Goal: Task Accomplishment & Management: Use online tool/utility

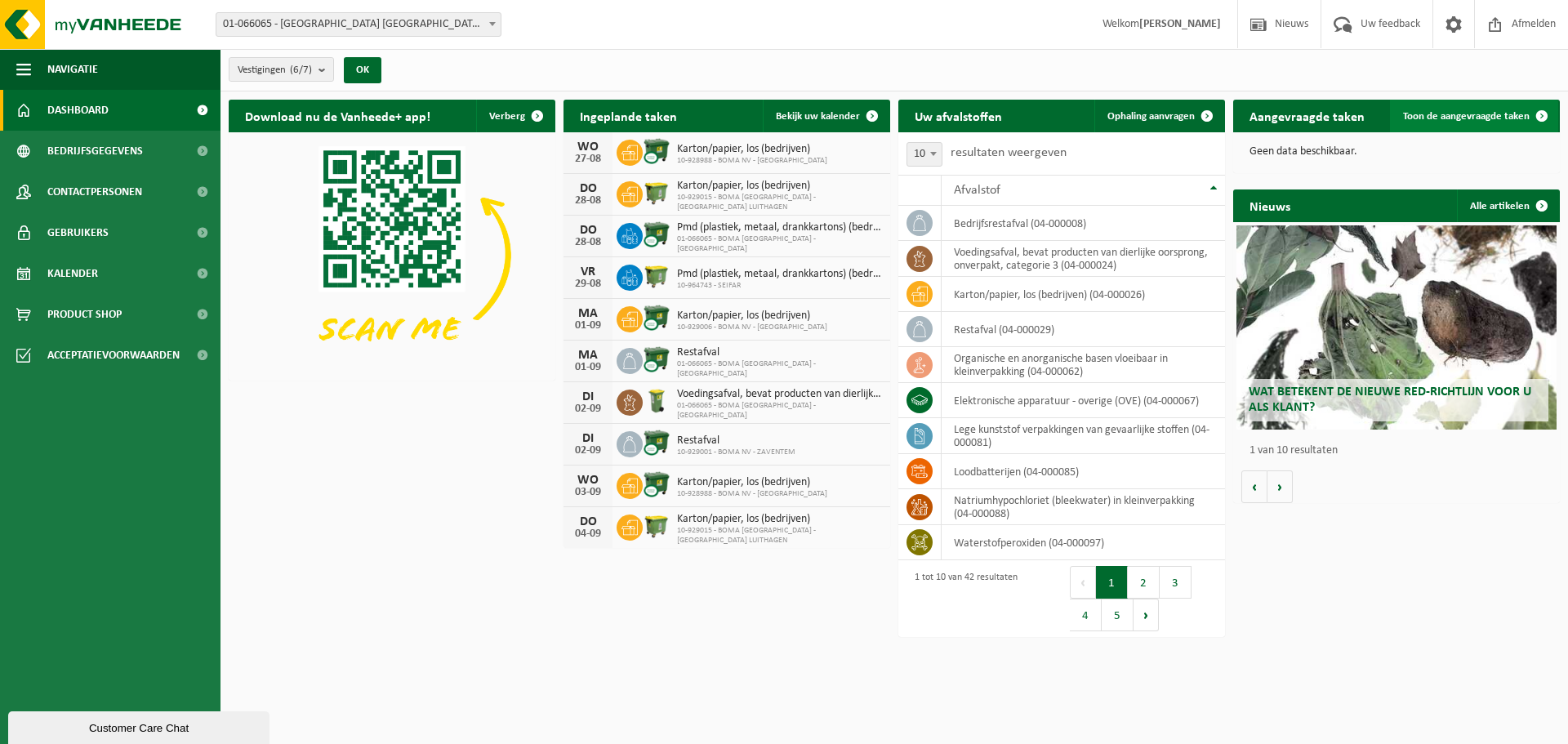
click at [1443, 124] on link "Toon de aangevraagde taken" at bounding box center [1474, 115] width 168 height 33
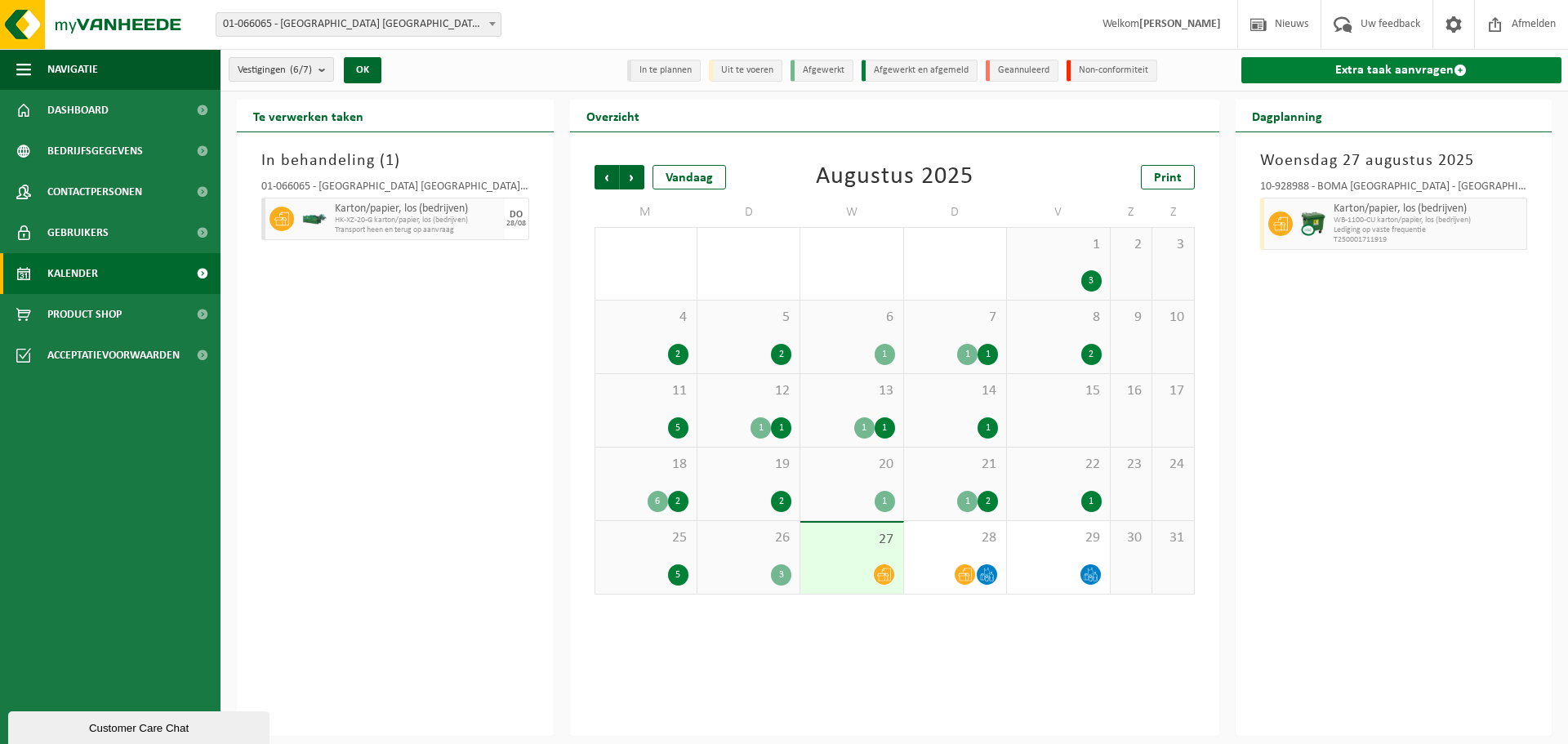
click at [1482, 74] on link "Extra taak aanvragen" at bounding box center [1402, 69] width 321 height 26
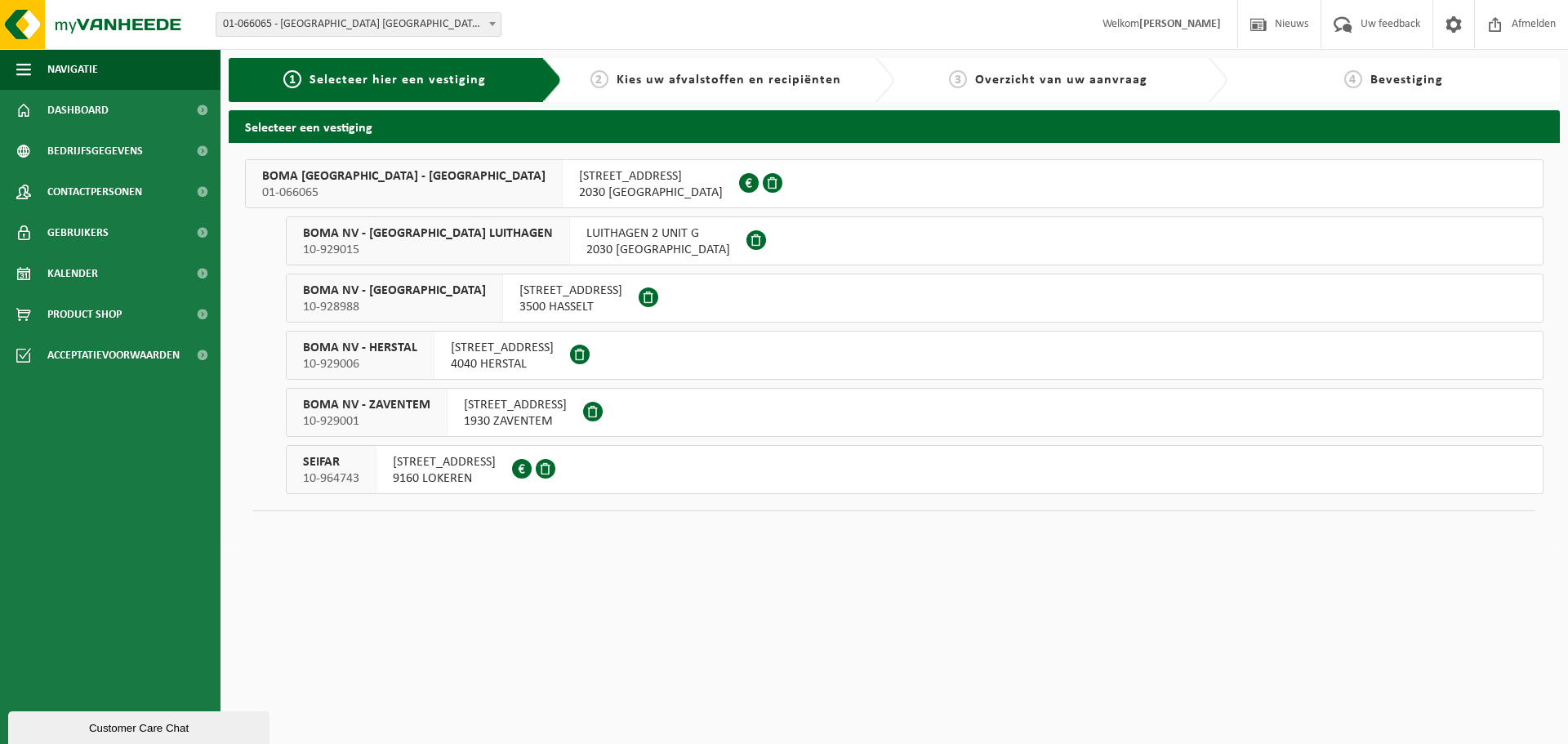
click at [579, 187] on span "2030 ANTWERPEN" at bounding box center [651, 193] width 144 height 17
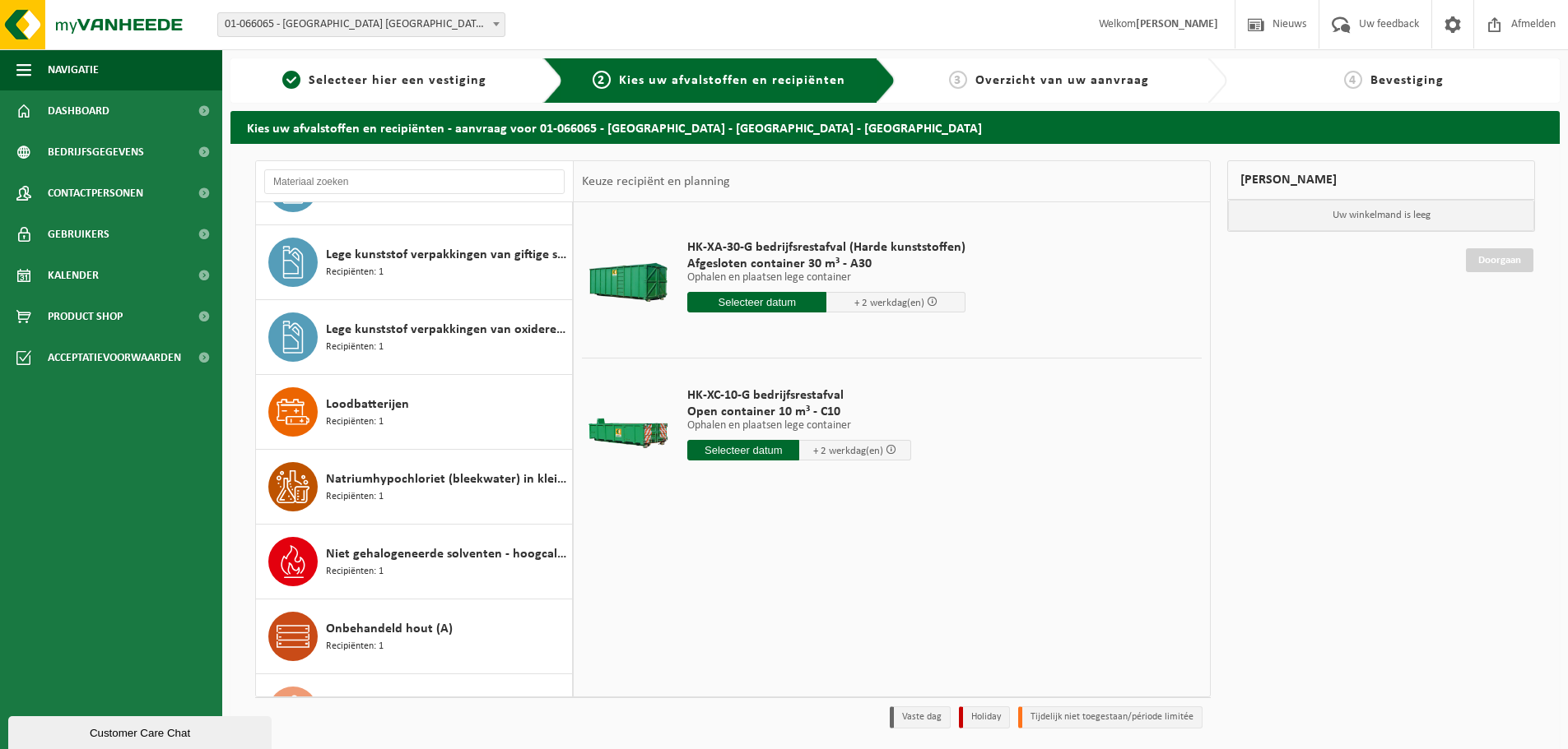
scroll to position [658, 0]
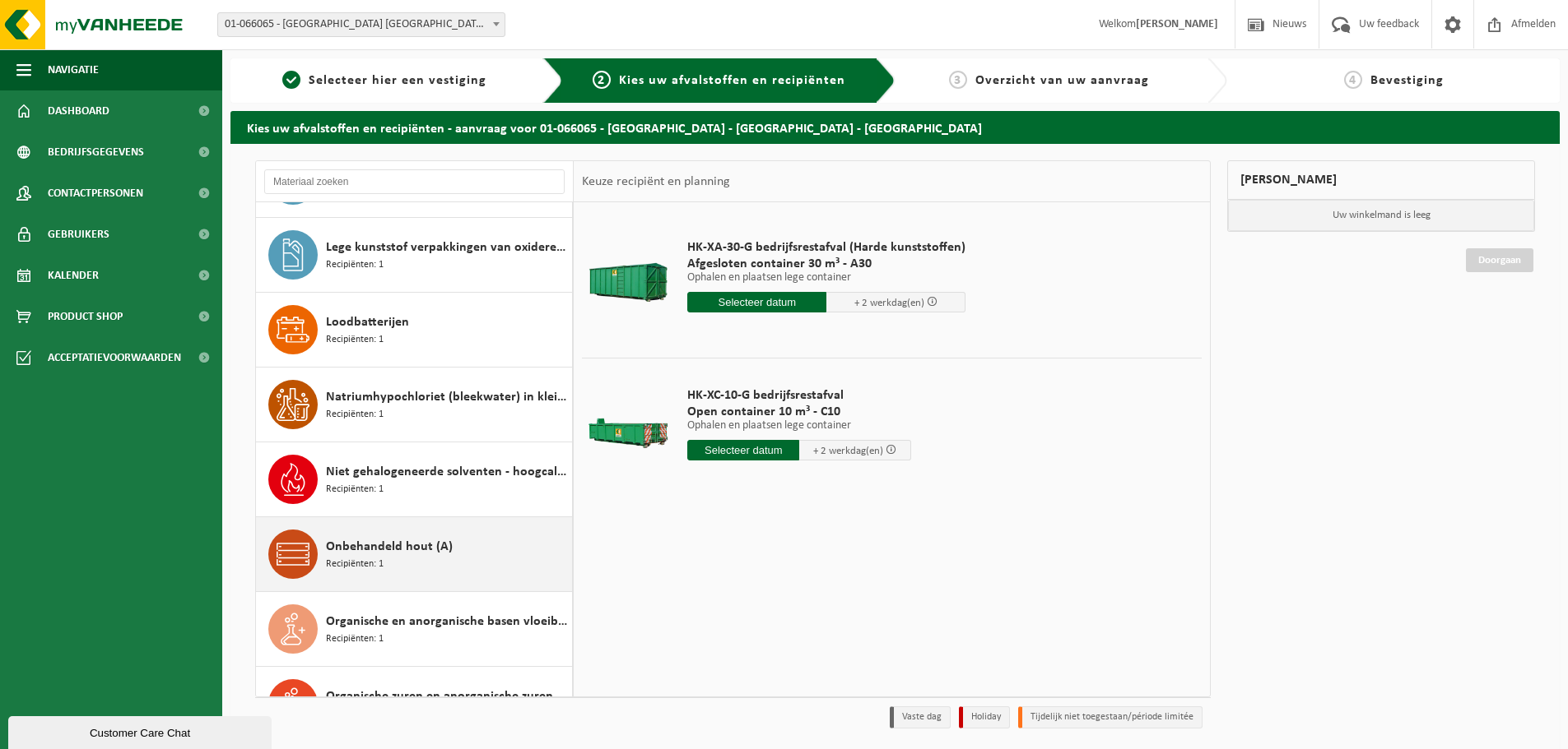
click at [472, 552] on div "Onbehandeld hout (A) Recipiënten: 1" at bounding box center [446, 554] width 242 height 50
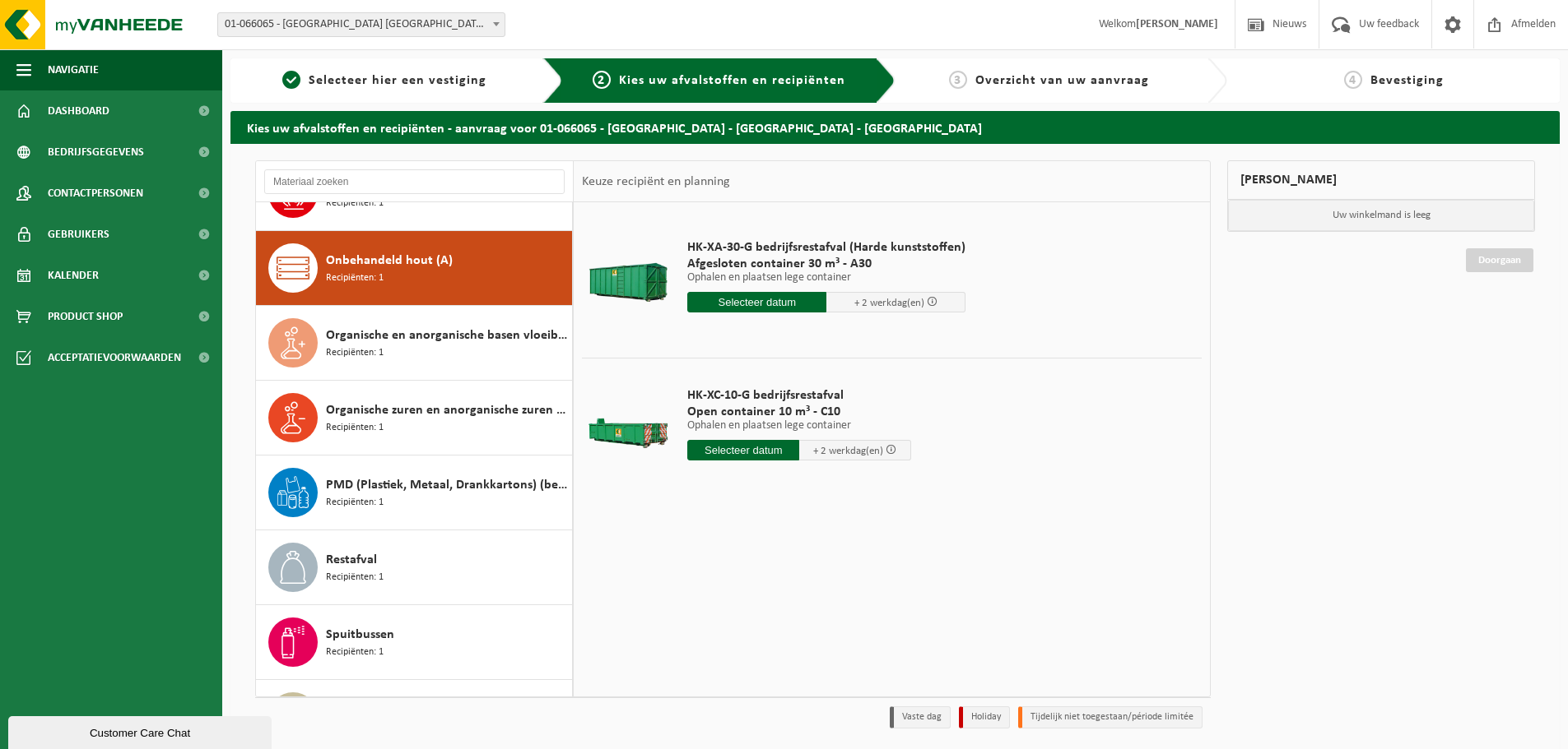
scroll to position [973, 0]
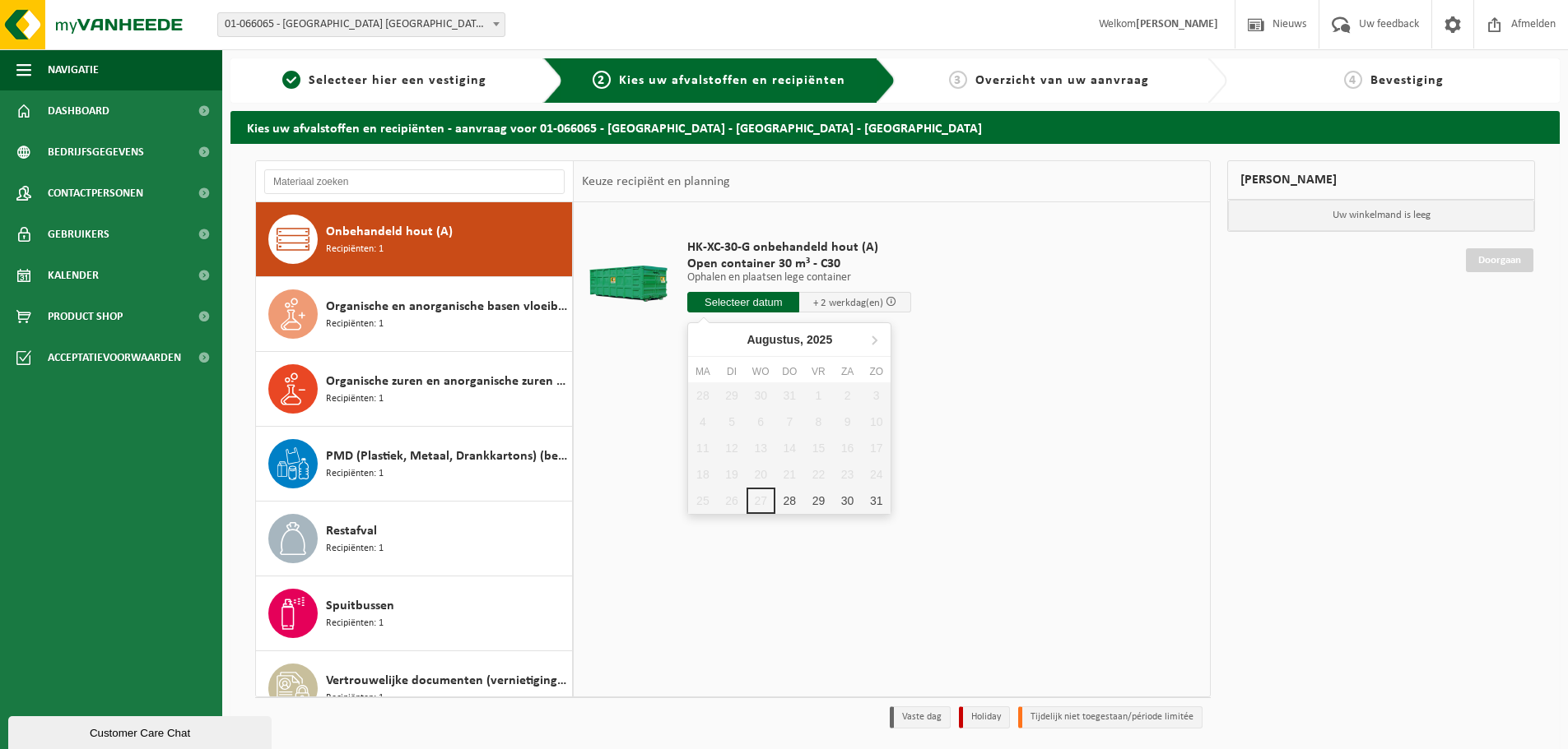
click at [720, 298] on input "text" at bounding box center [743, 302] width 112 height 20
click at [794, 502] on div "28" at bounding box center [790, 501] width 29 height 26
type input "Van 2025-08-28"
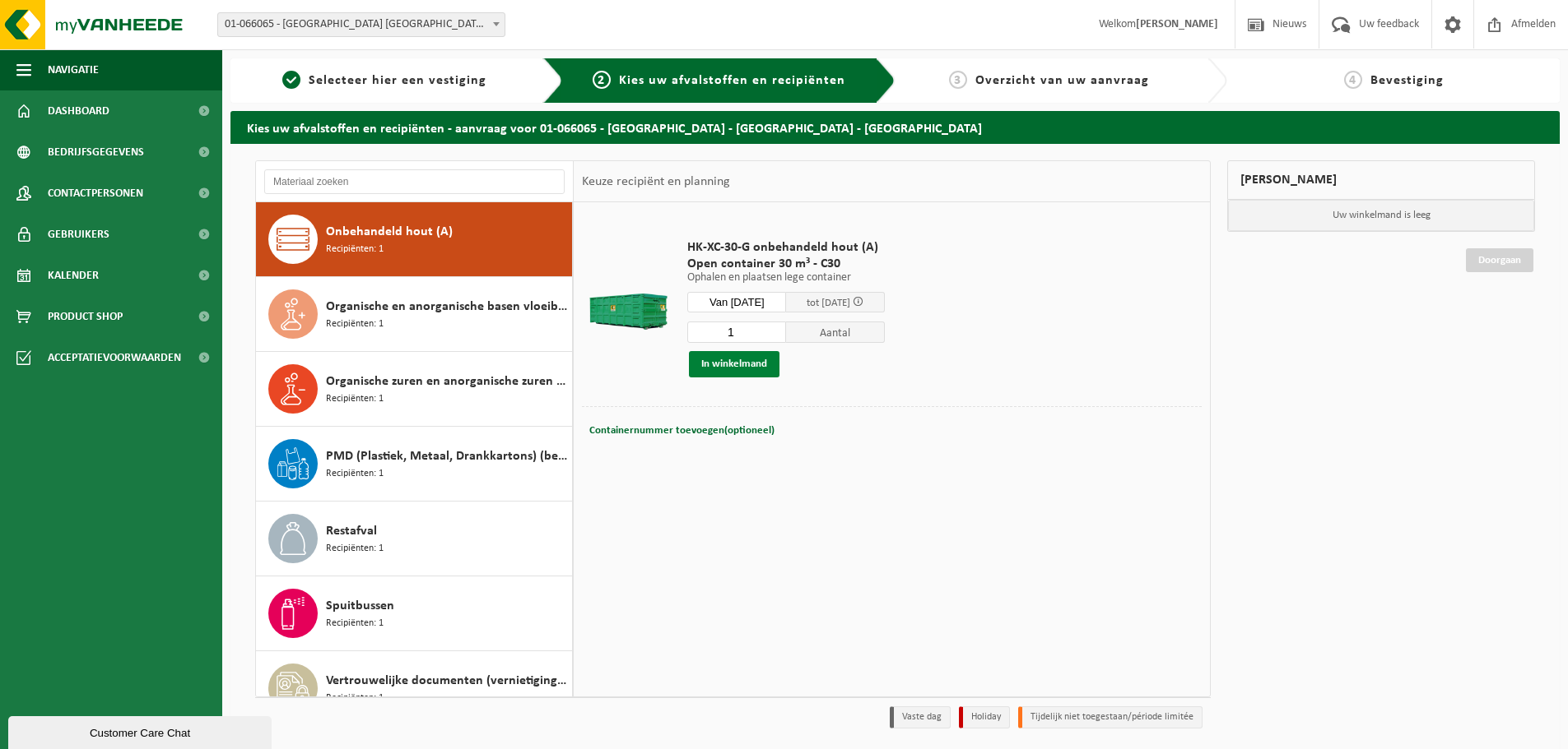
click at [734, 371] on button "In winkelmand" at bounding box center [734, 364] width 91 height 26
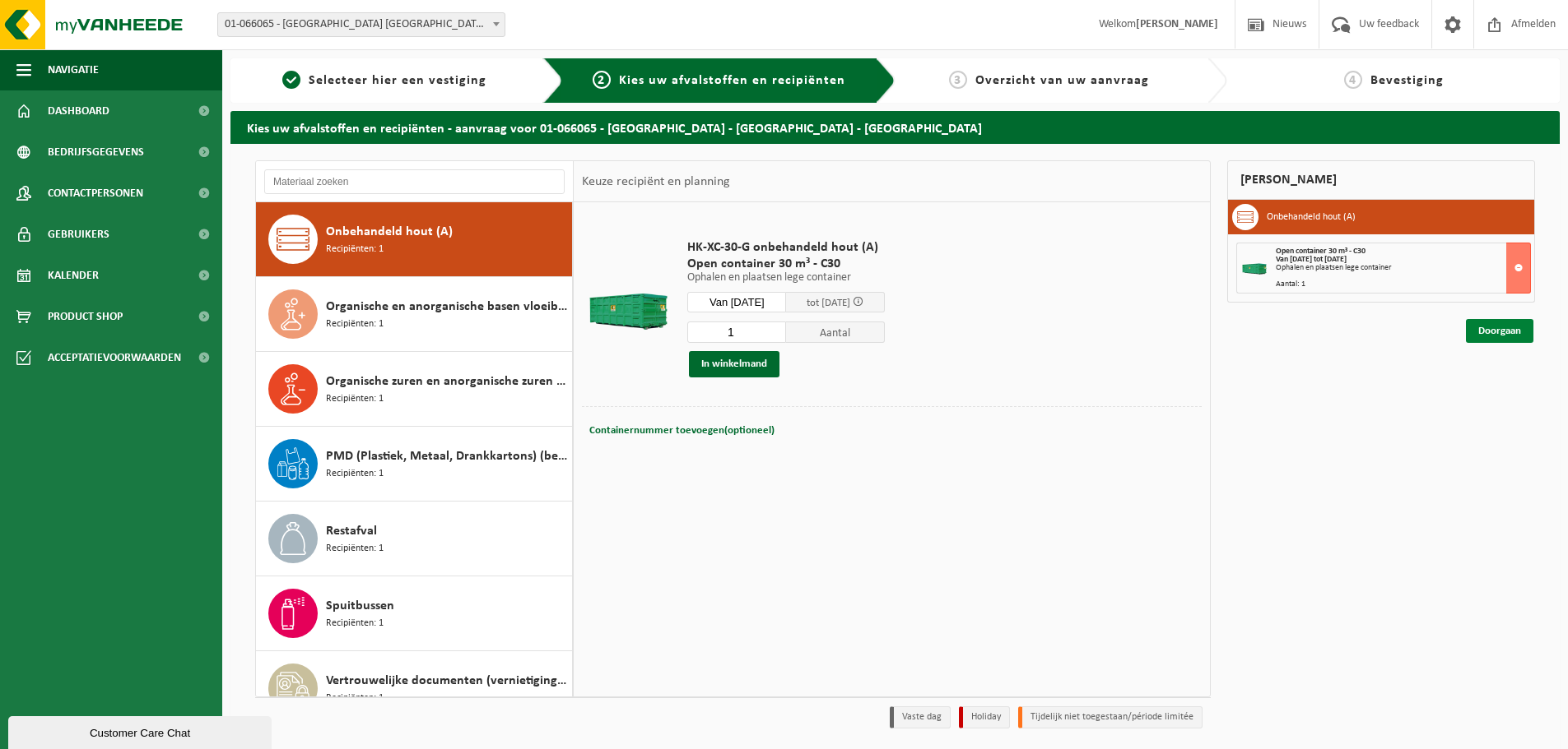
click at [1520, 330] on link "Doorgaan" at bounding box center [1500, 331] width 67 height 24
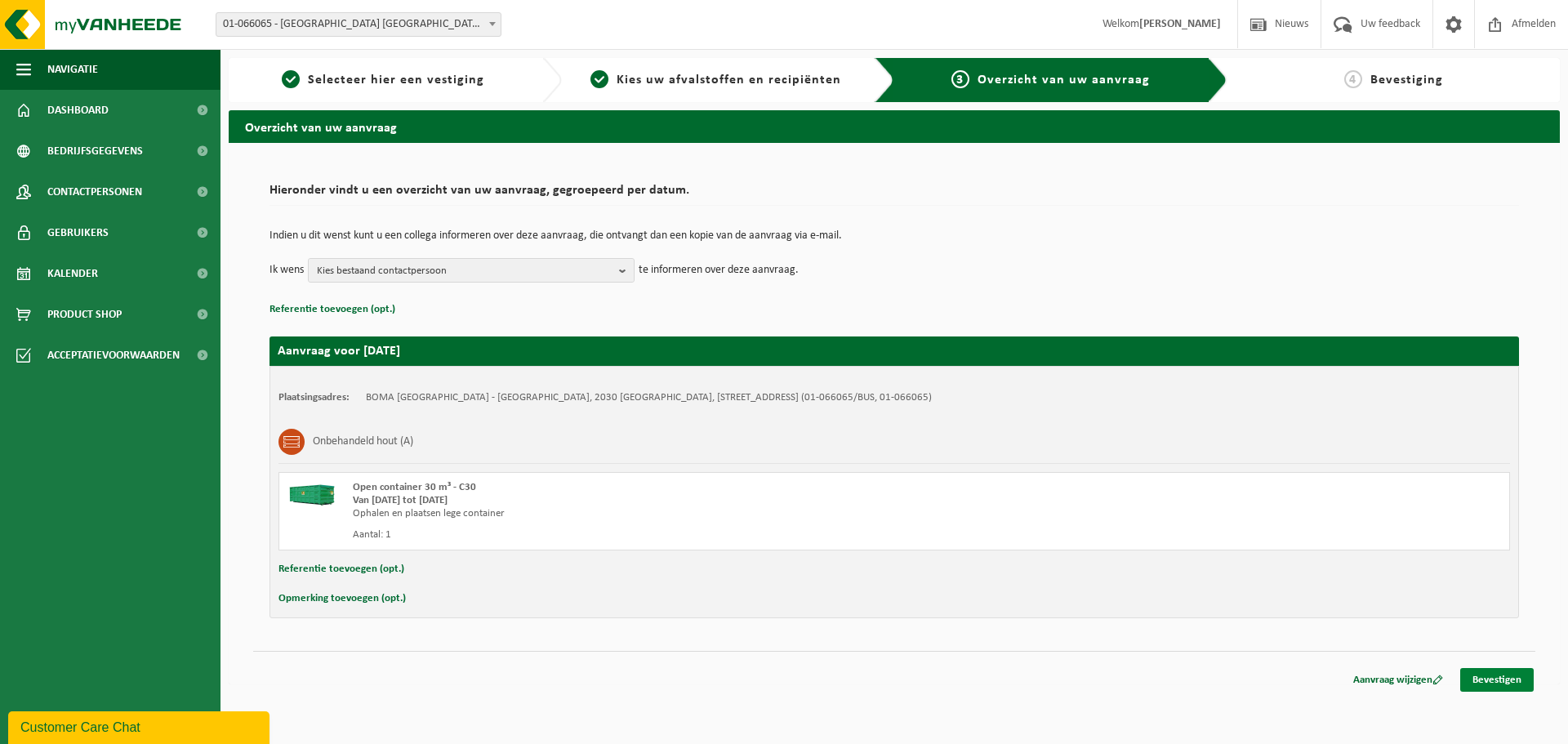
click at [1508, 676] on link "Bevestigen" at bounding box center [1497, 680] width 74 height 23
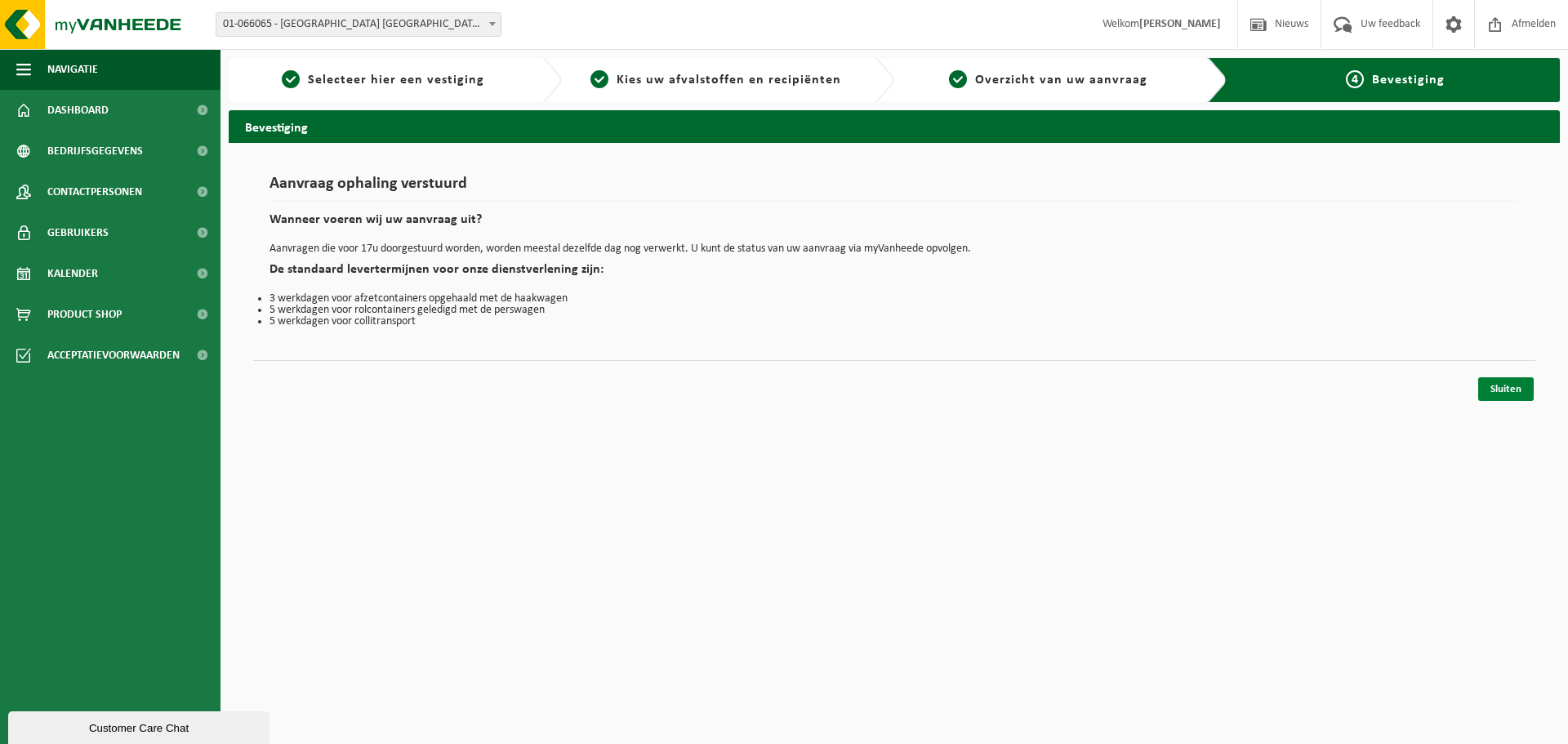
click at [1507, 392] on link "Sluiten" at bounding box center [1506, 390] width 55 height 23
